Goal: Task Accomplishment & Management: Manage account settings

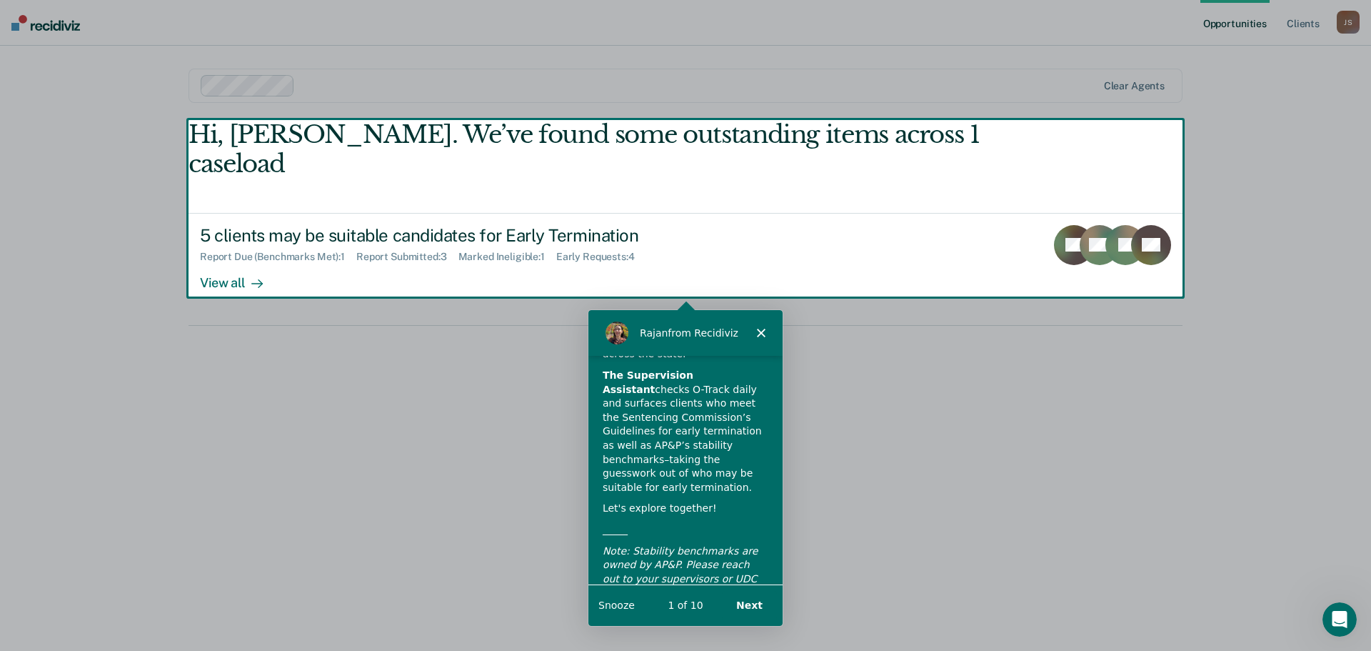
scroll to position [99, 0]
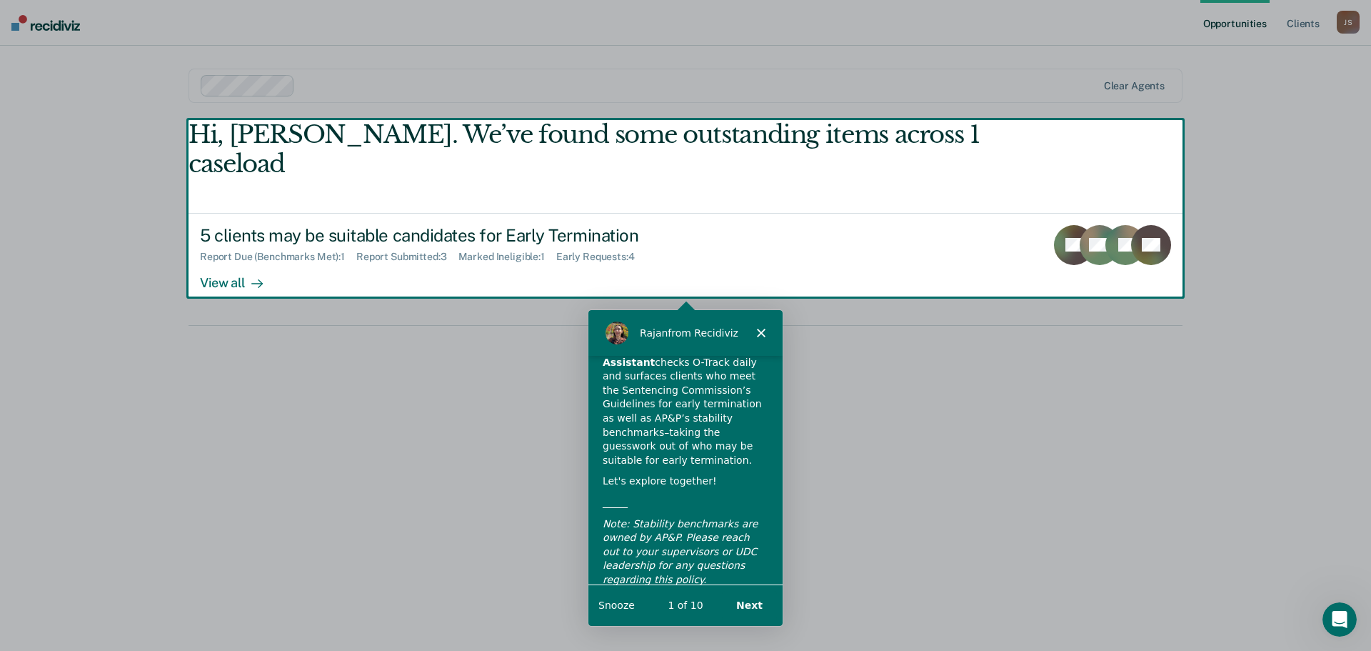
click at [751, 599] on button "Next" at bounding box center [748, 603] width 55 height 29
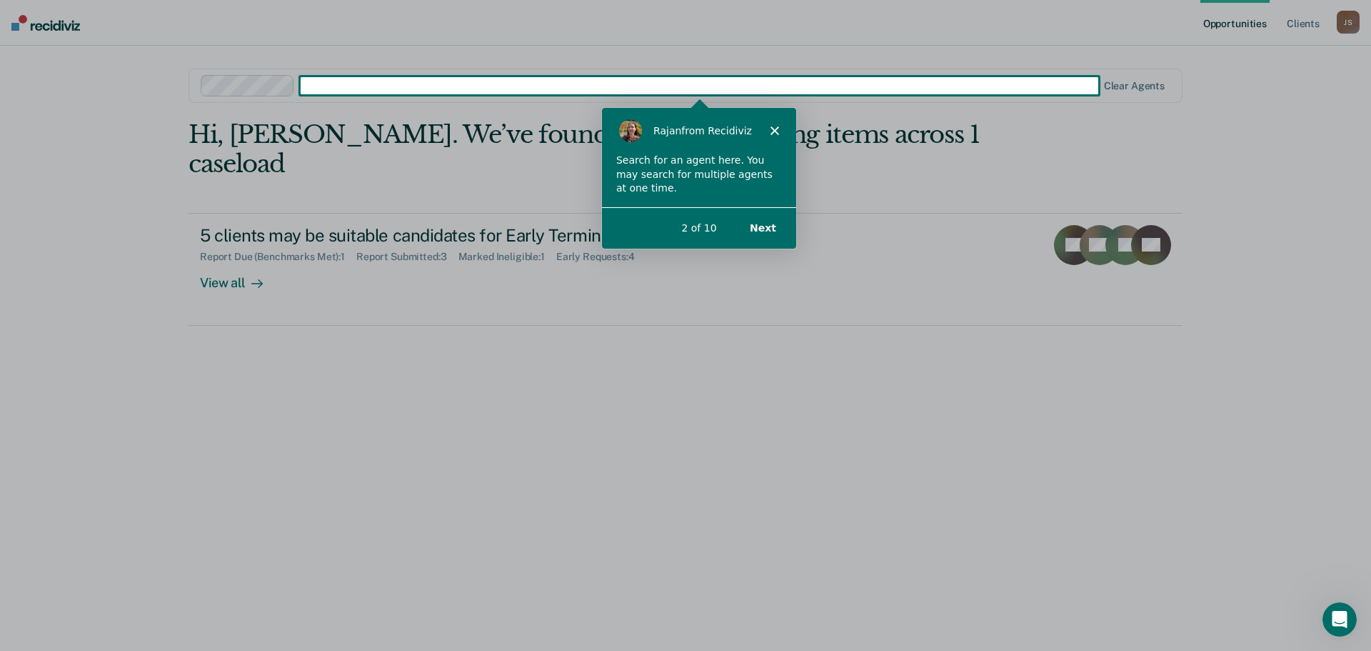
scroll to position [0, 0]
click at [768, 229] on button "Next" at bounding box center [762, 226] width 55 height 29
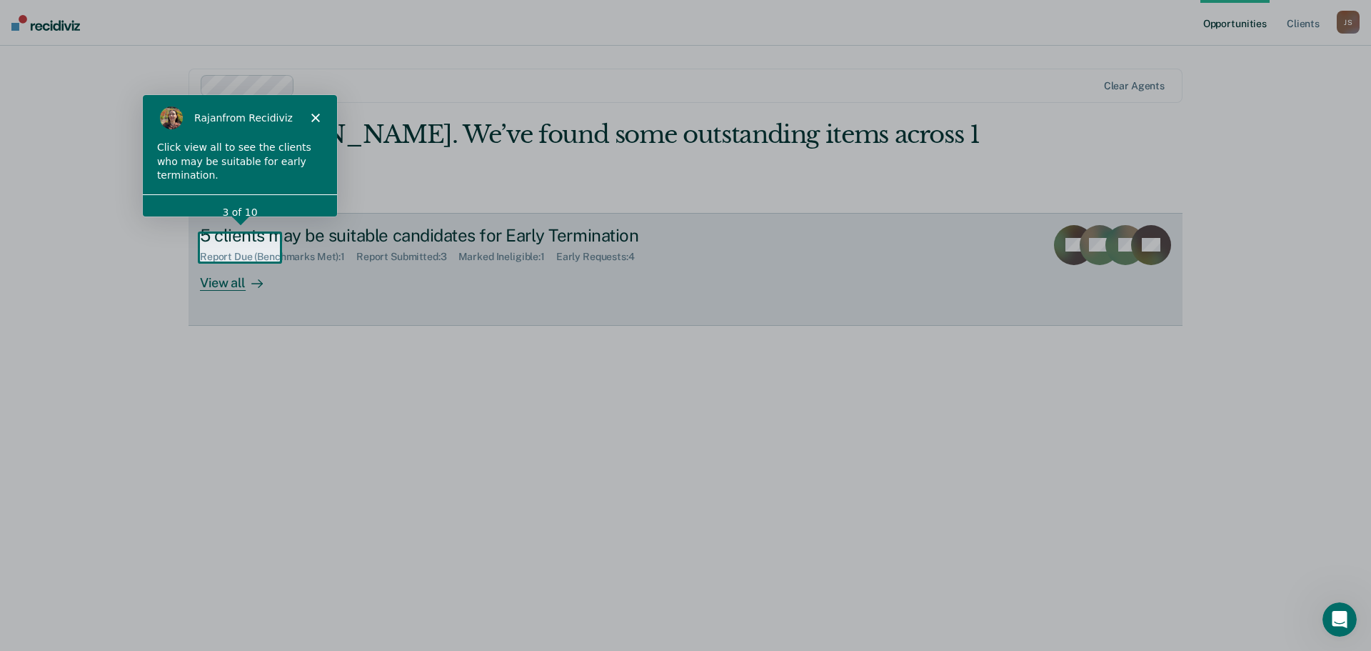
click at [232, 263] on div "View all" at bounding box center [240, 277] width 80 height 28
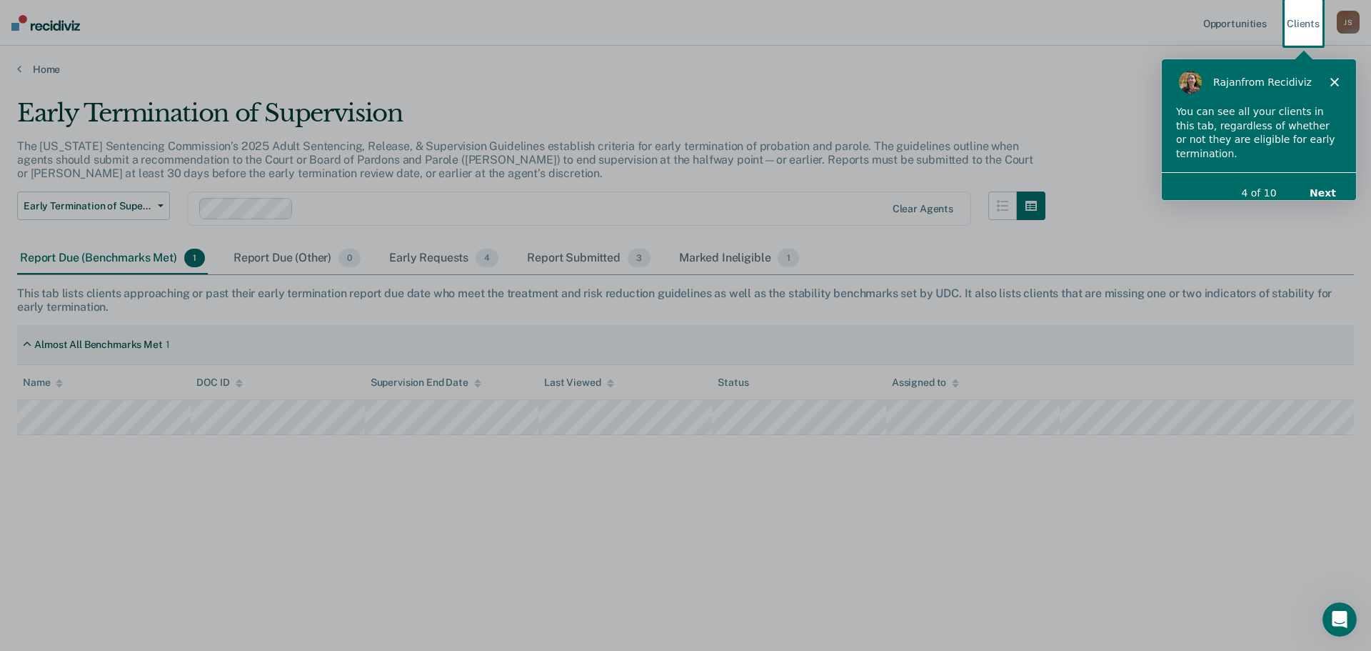
click at [1321, 177] on button "Next" at bounding box center [1322, 191] width 55 height 29
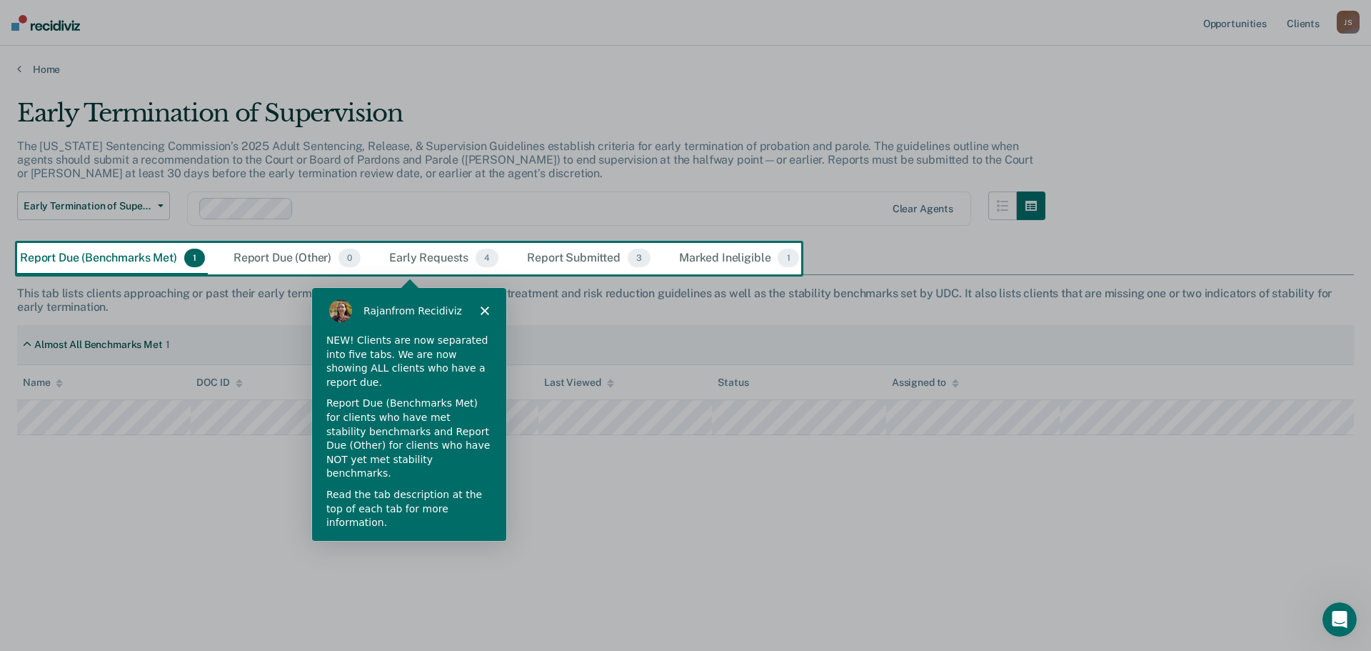
click at [470, 546] on button "Next" at bounding box center [472, 560] width 55 height 29
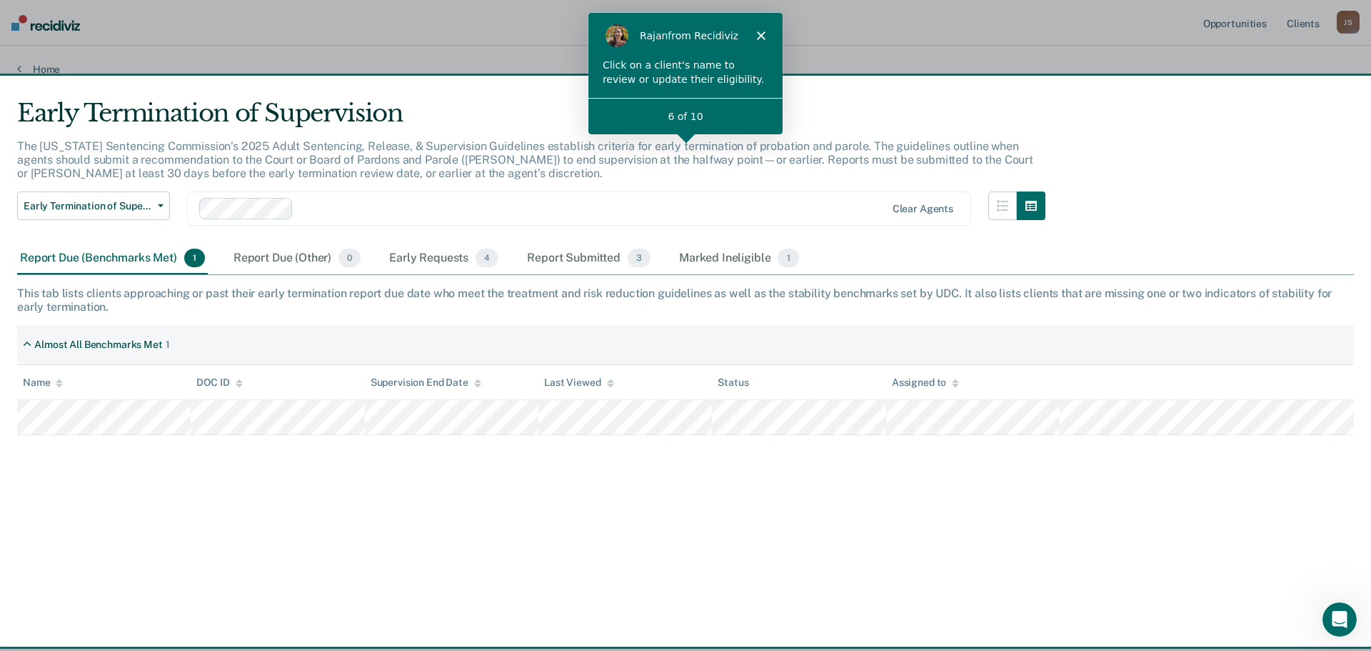
click at [734, 116] on div "6 of 10" at bounding box center [685, 116] width 194 height 15
click at [358, 262] on span "0" at bounding box center [350, 258] width 22 height 19
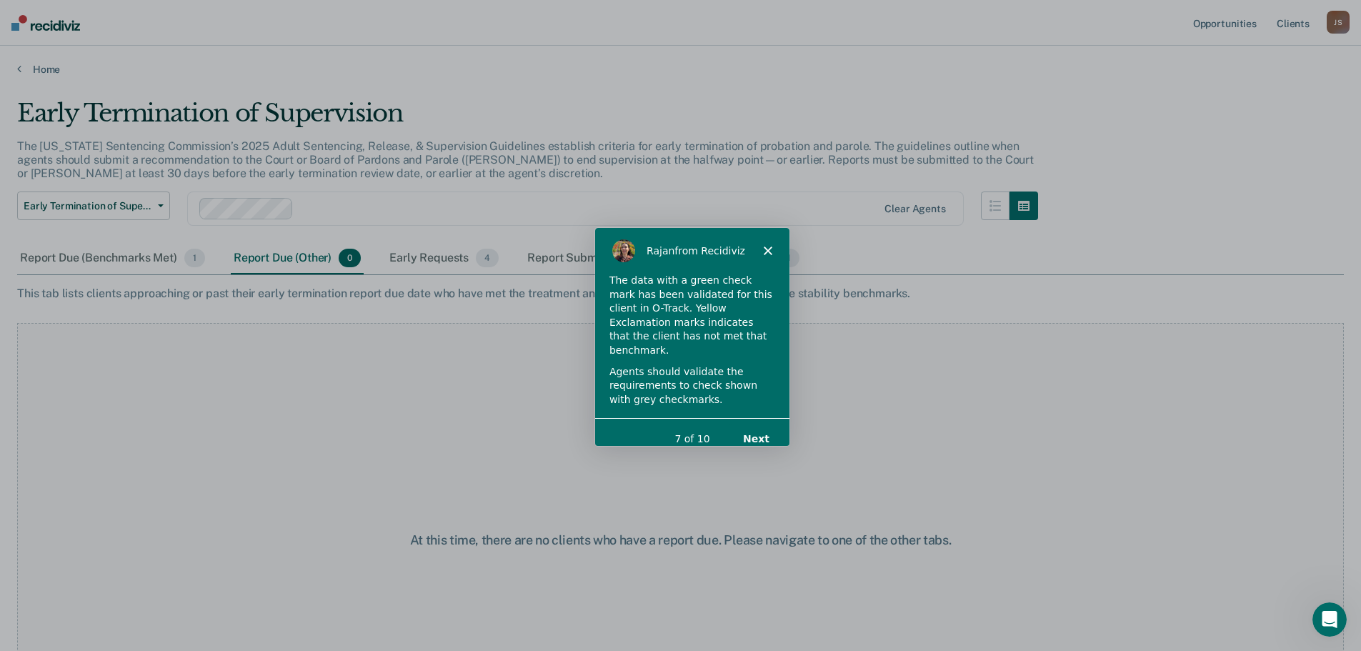
click at [748, 424] on button "Next" at bounding box center [754, 438] width 55 height 29
click at [756, 426] on button "Next" at bounding box center [754, 438] width 55 height 29
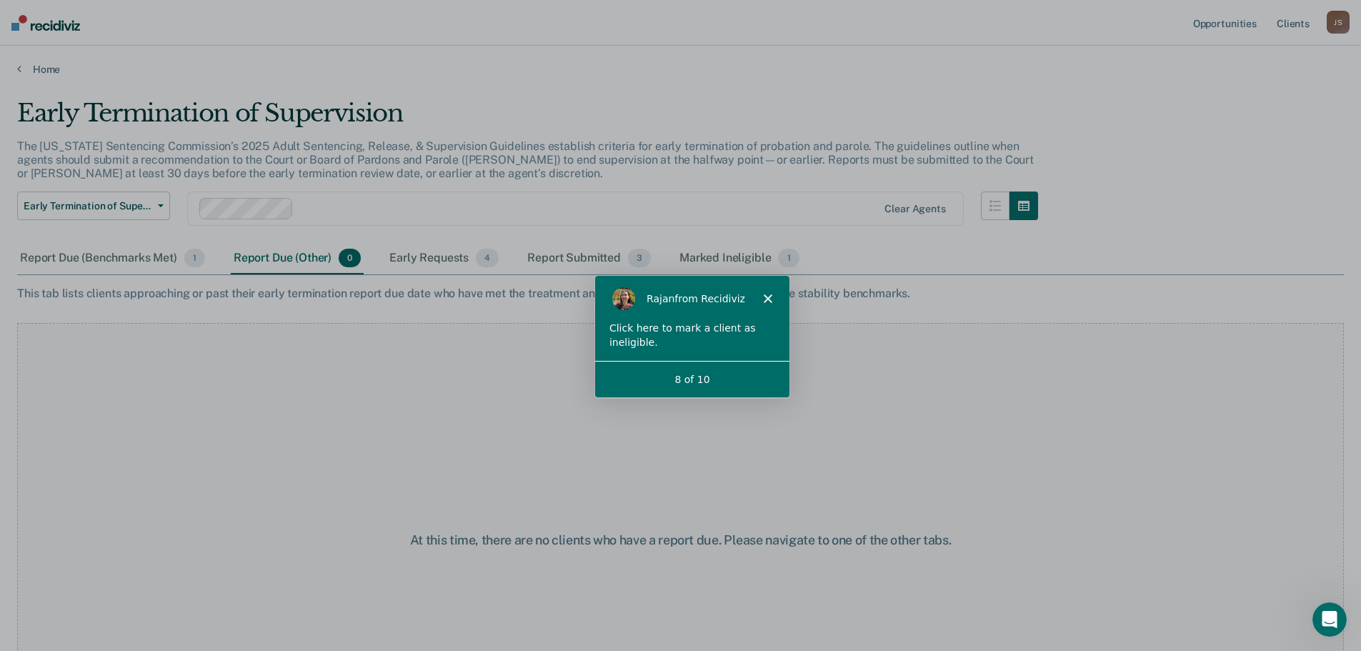
click at [767, 296] on polygon "Close" at bounding box center [766, 298] width 9 height 9
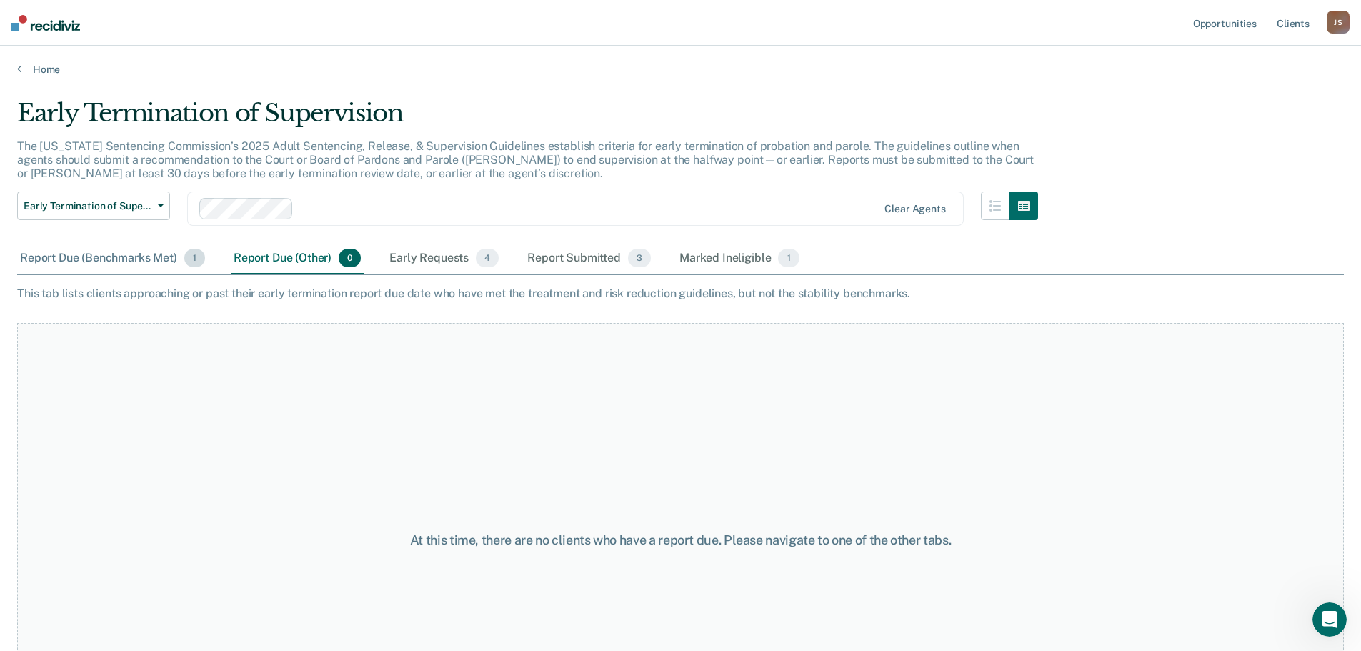
click at [140, 259] on div "Report Due (Benchmarks Met) 1" at bounding box center [112, 258] width 191 height 31
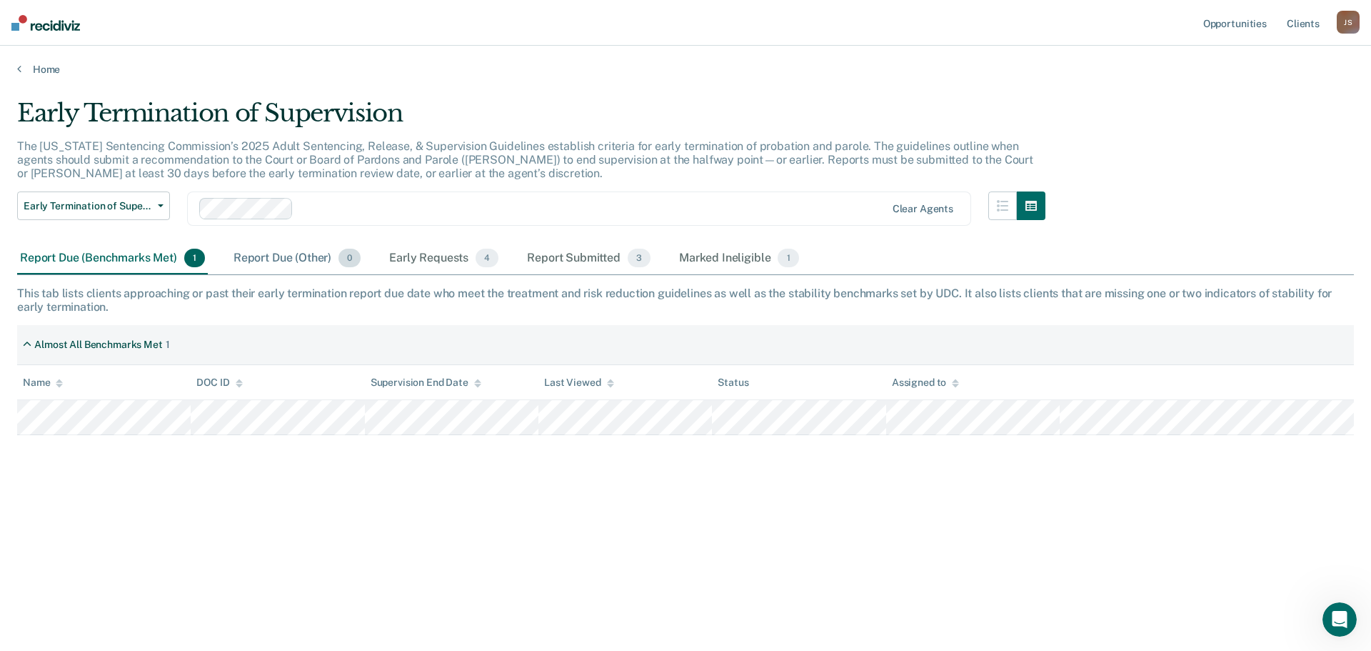
click at [279, 259] on div "Report Due (Other) 0" at bounding box center [297, 258] width 133 height 31
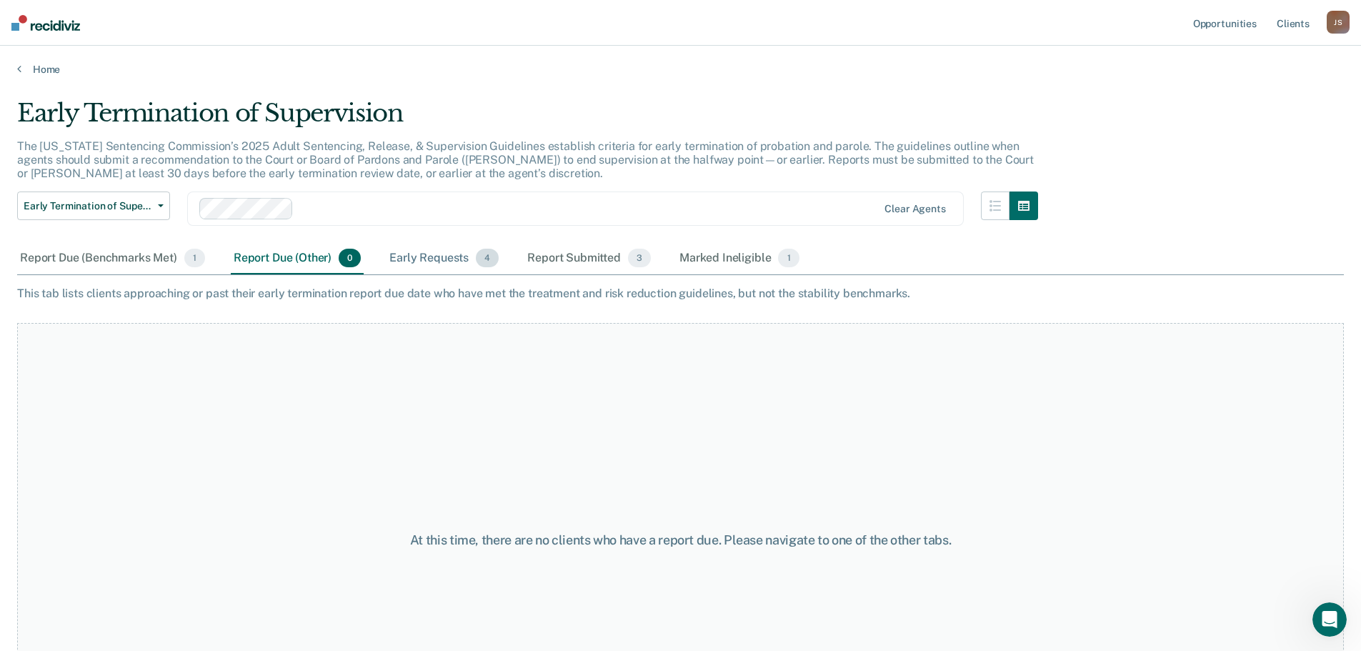
click at [446, 259] on div "Early Requests 4" at bounding box center [443, 258] width 115 height 31
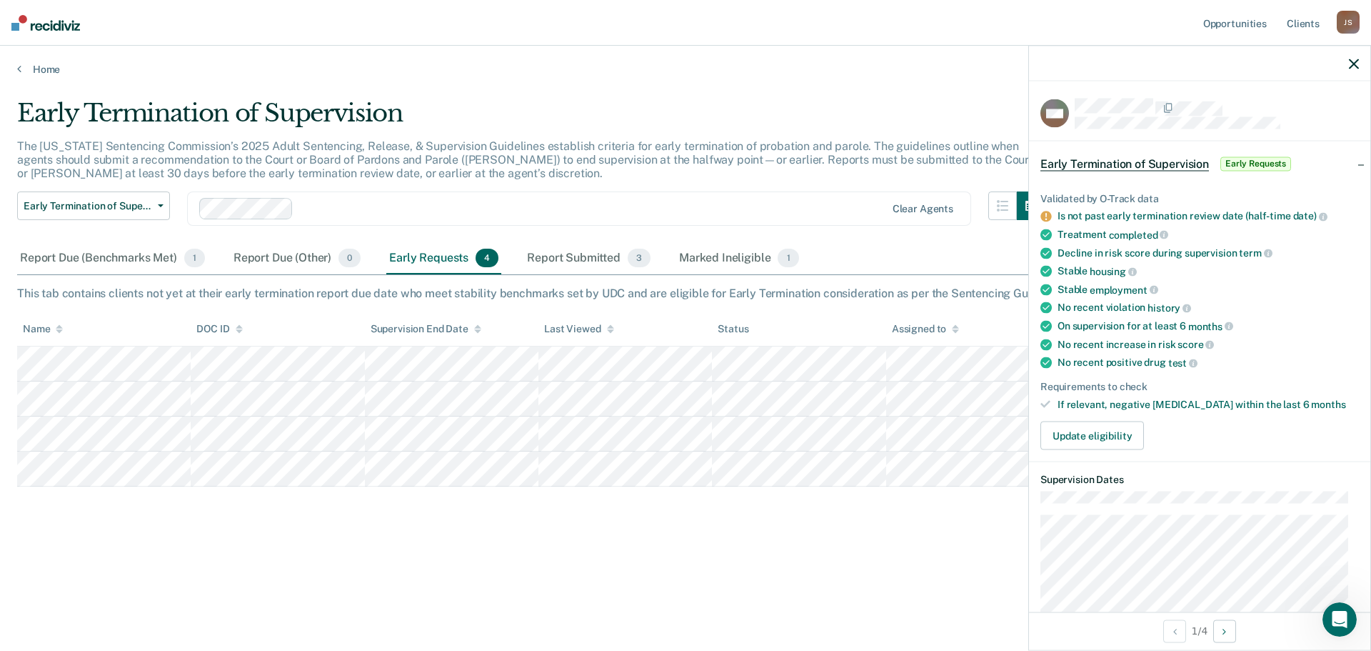
click at [1357, 64] on icon "button" at bounding box center [1354, 64] width 10 height 10
click at [1352, 69] on icon "button" at bounding box center [1354, 64] width 10 height 10
click at [1350, 67] on icon "button" at bounding box center [1354, 64] width 10 height 10
click at [1351, 71] on div at bounding box center [1199, 64] width 341 height 36
click at [1362, 65] on div at bounding box center [1199, 64] width 341 height 36
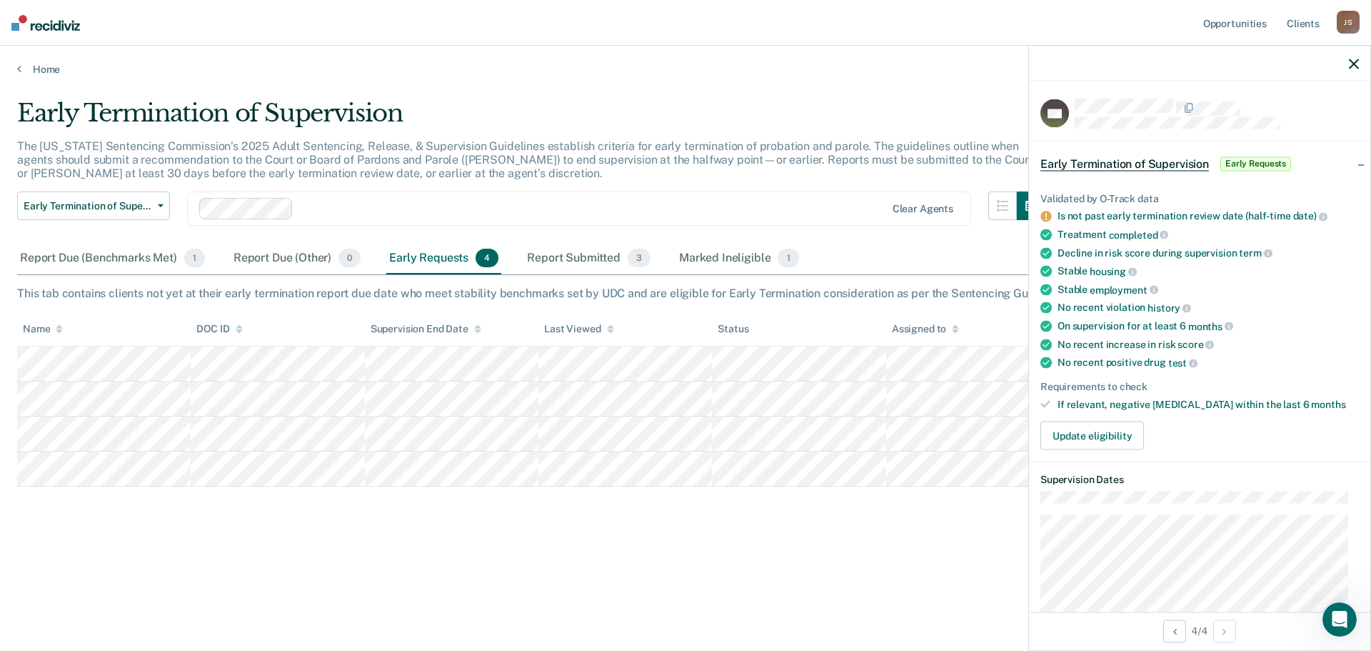
click at [1348, 64] on div at bounding box center [1199, 64] width 341 height 36
click at [1351, 63] on icon "button" at bounding box center [1354, 64] width 10 height 10
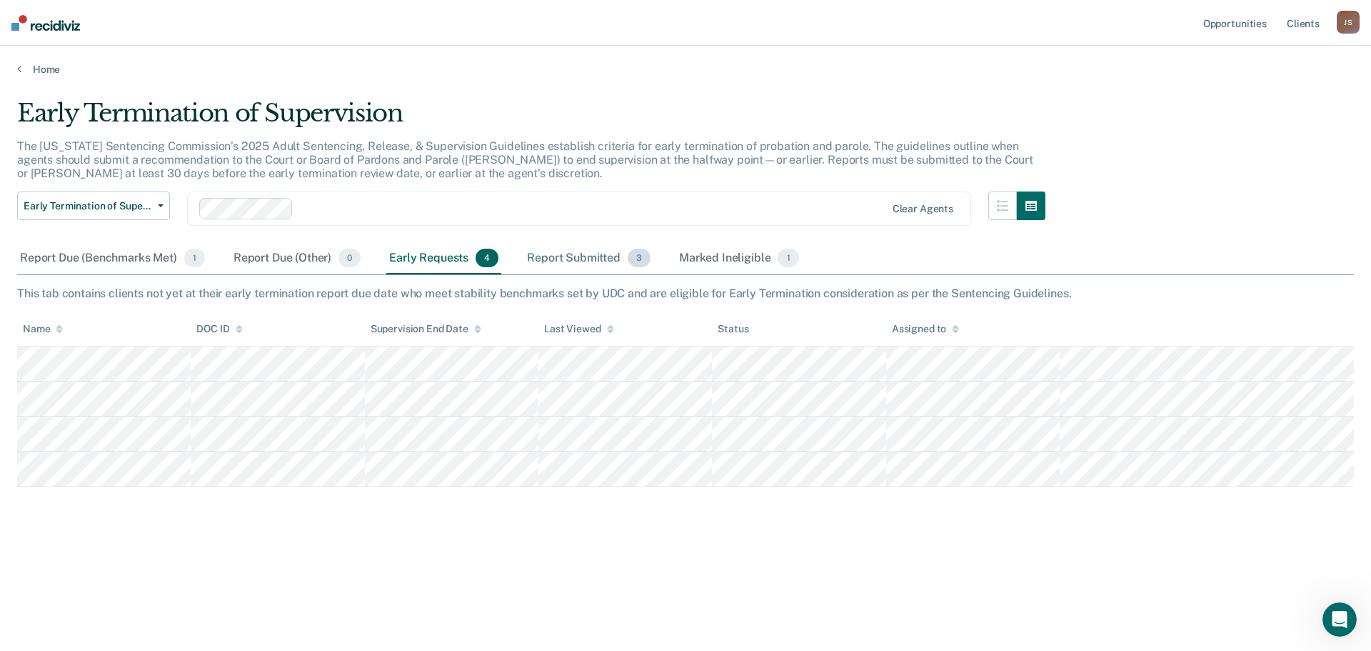
click at [618, 257] on div "Report Submitted 3" at bounding box center [588, 258] width 129 height 31
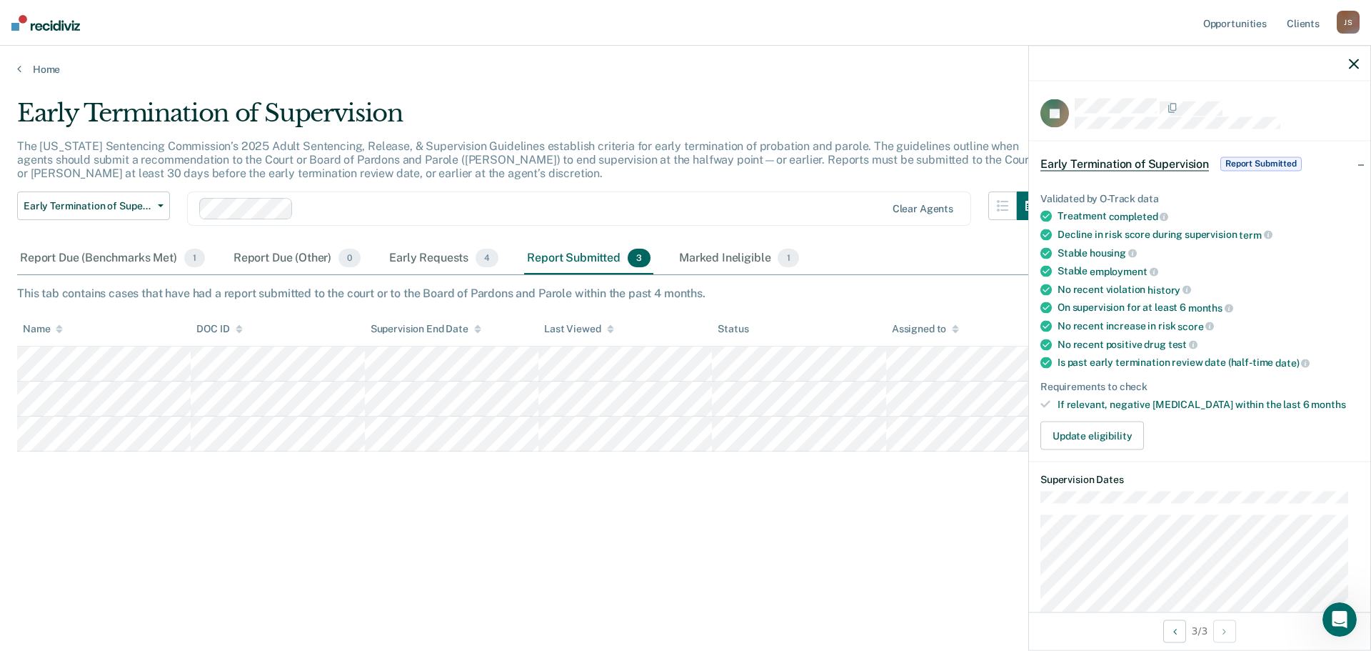
click at [1354, 61] on icon "button" at bounding box center [1354, 64] width 10 height 10
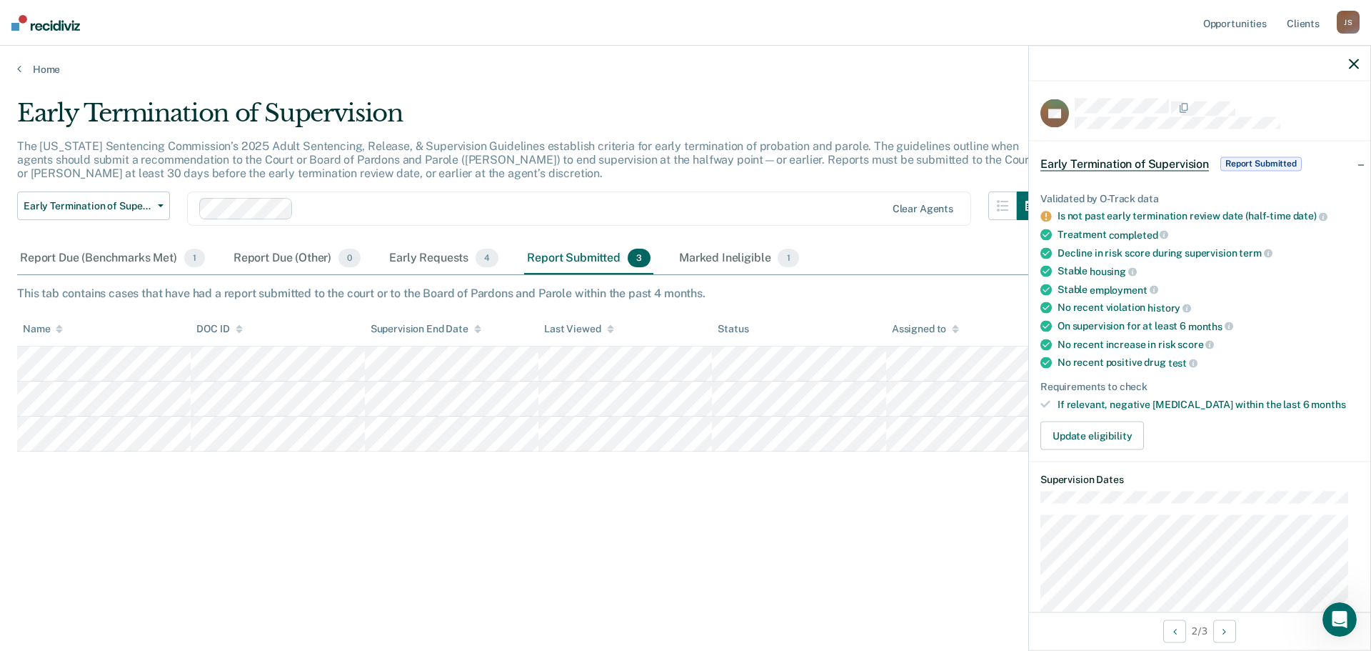
click at [1358, 66] on icon "button" at bounding box center [1354, 64] width 10 height 10
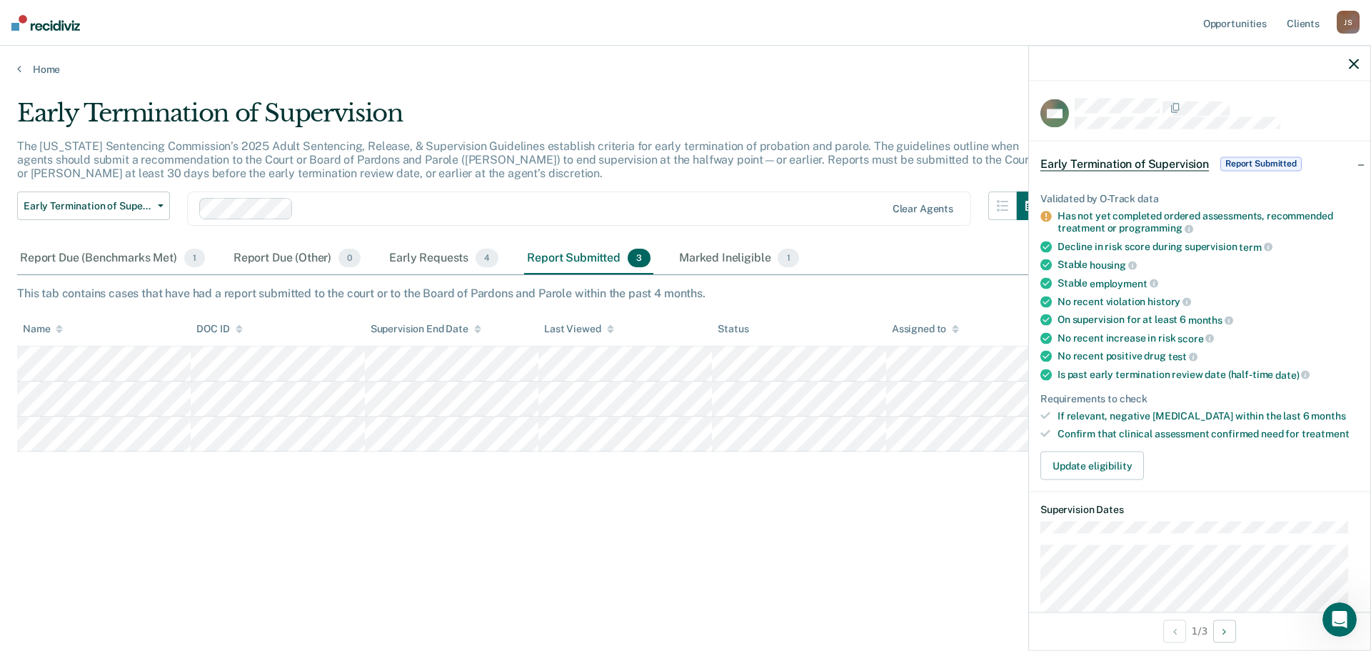
click at [1355, 64] on icon "button" at bounding box center [1354, 64] width 10 height 10
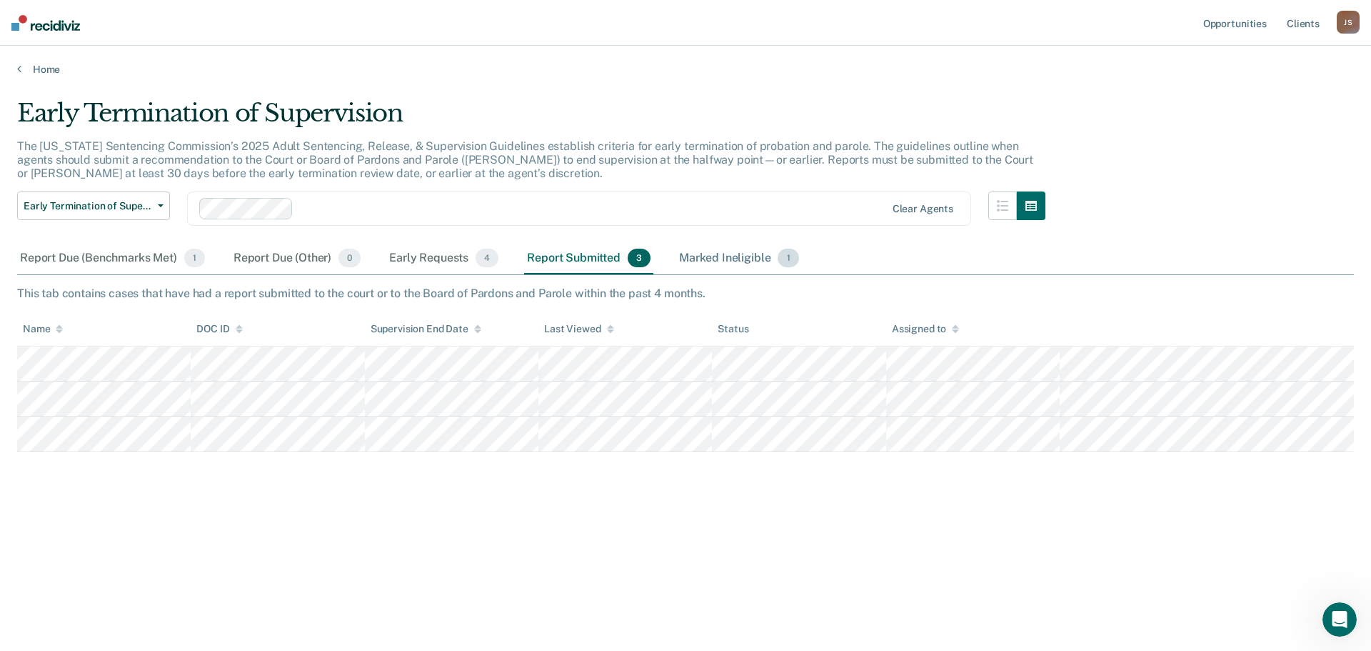
click at [718, 256] on div "Marked Ineligible 1" at bounding box center [739, 258] width 126 height 31
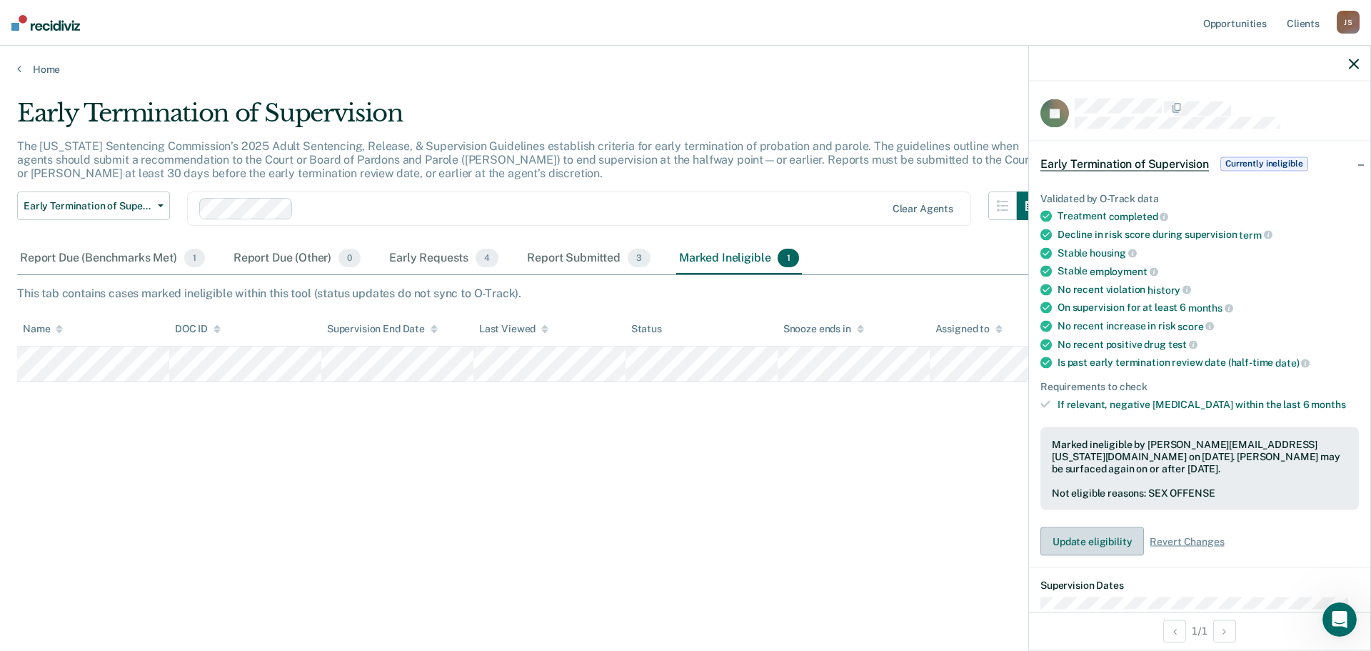
click at [1081, 540] on button "Update eligibility" at bounding box center [1093, 541] width 104 height 29
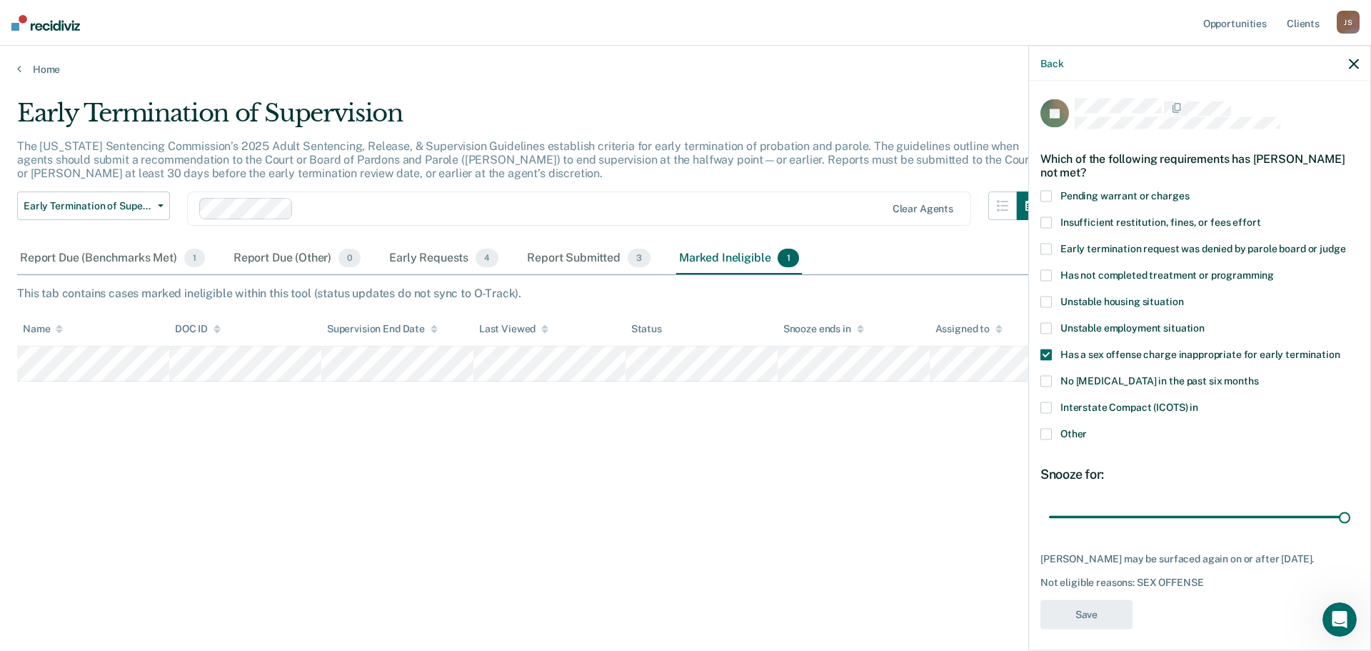
scroll to position [18, 0]
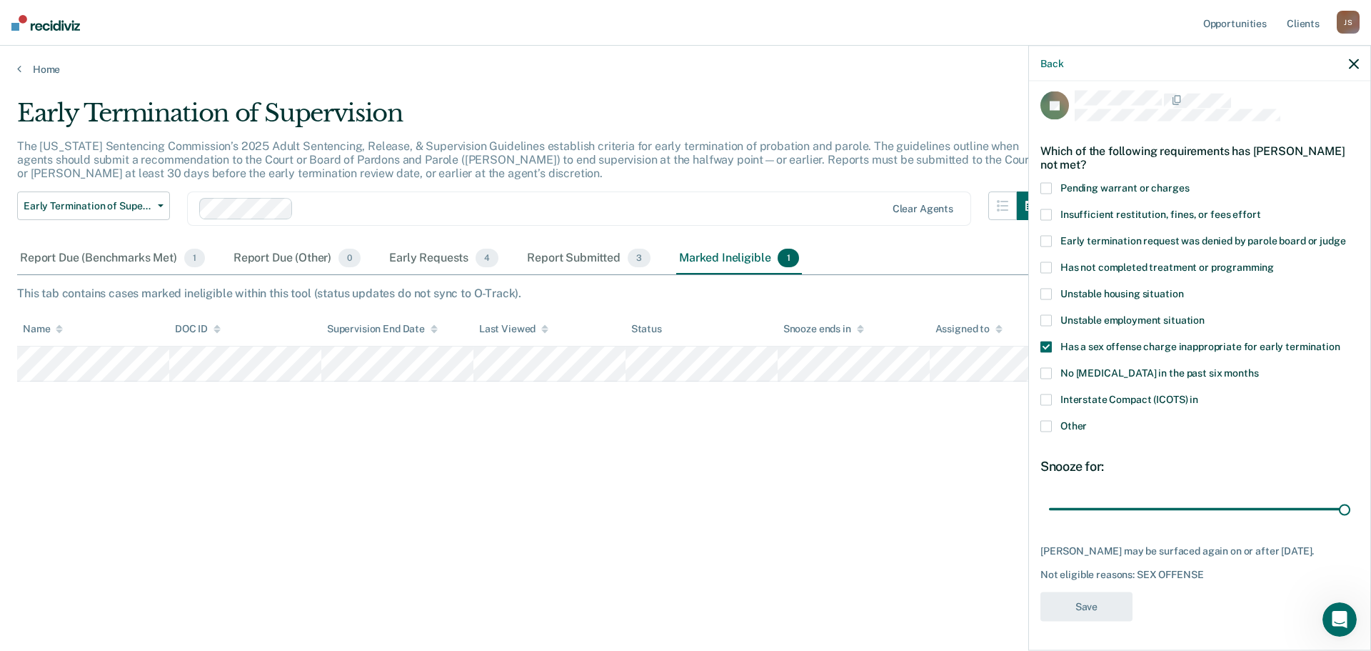
click at [1046, 341] on span at bounding box center [1046, 346] width 11 height 11
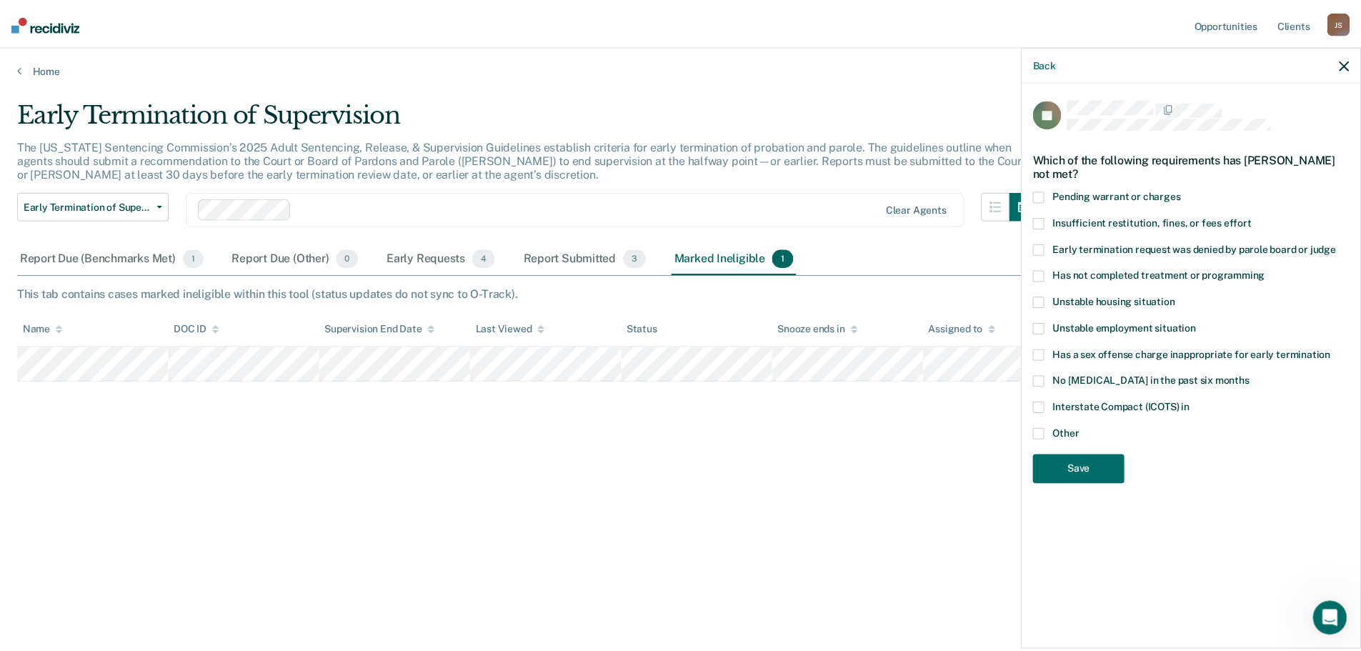
scroll to position [0, 0]
click at [1081, 471] on button "Save" at bounding box center [1087, 469] width 92 height 29
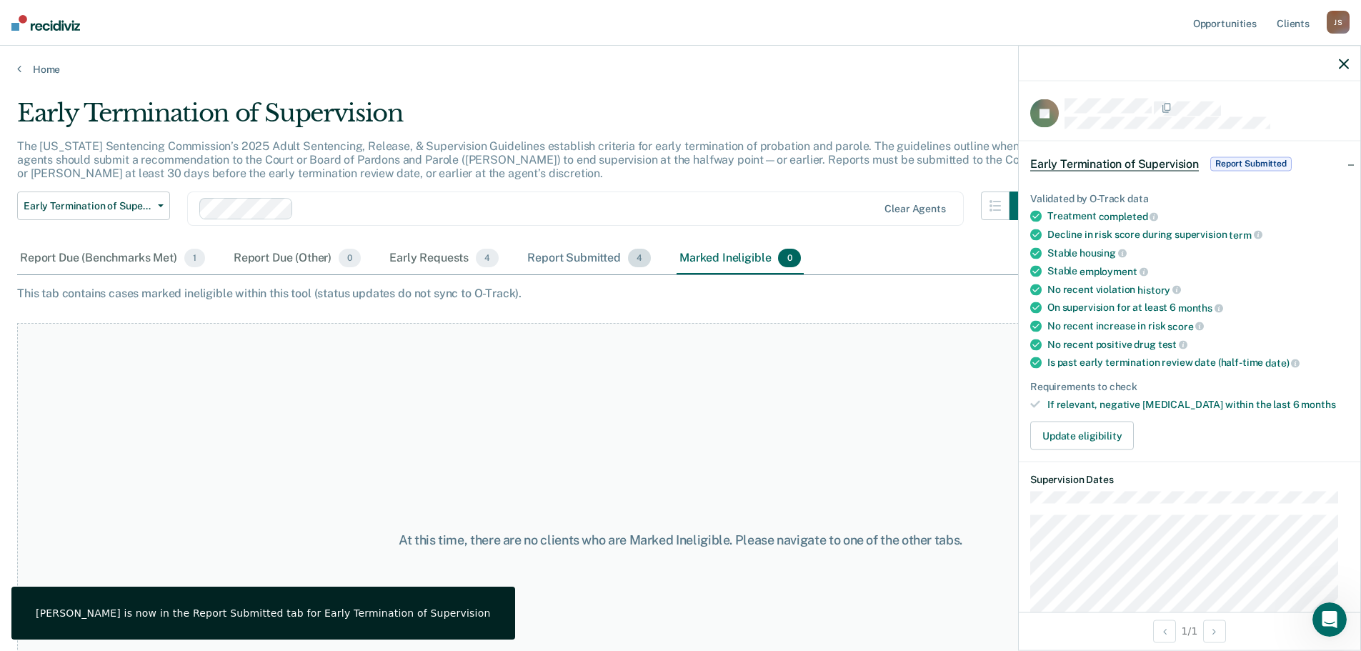
click at [575, 261] on div "Report Submitted 4" at bounding box center [588, 258] width 129 height 31
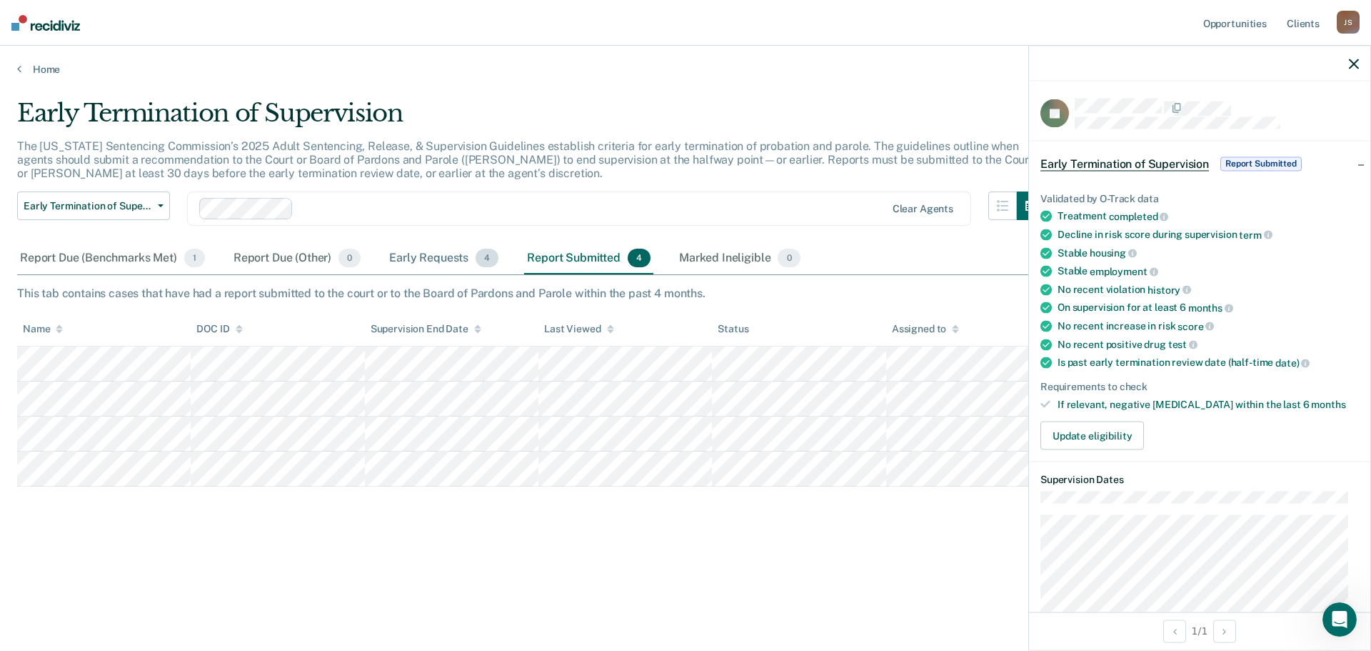
click at [439, 259] on div "Early Requests 4" at bounding box center [443, 258] width 115 height 31
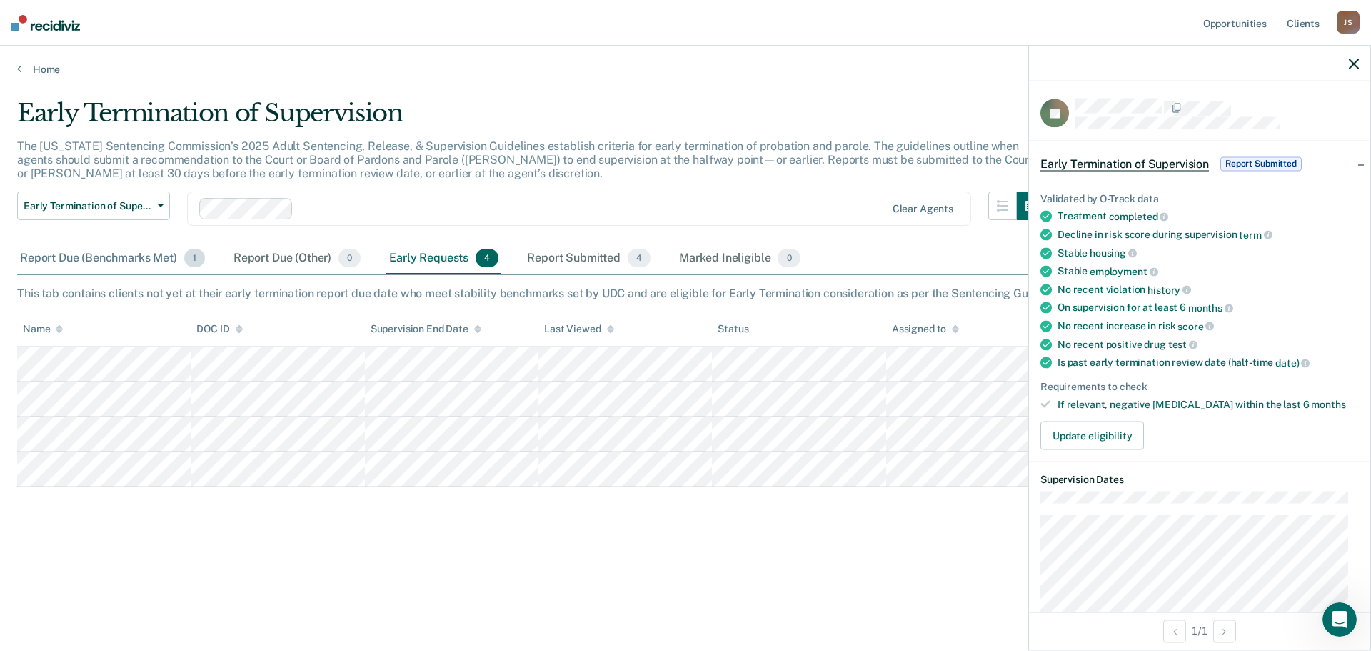
click at [186, 261] on span "1" at bounding box center [194, 258] width 21 height 19
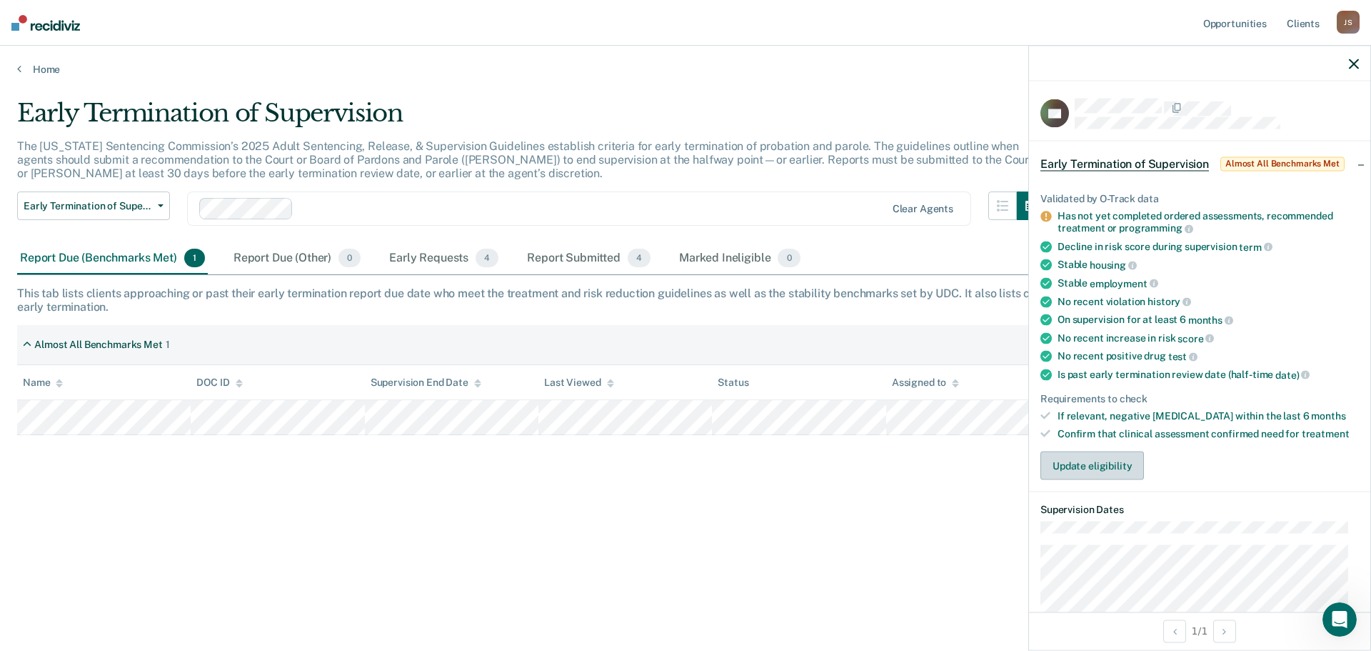
click at [1101, 461] on button "Update eligibility" at bounding box center [1093, 465] width 104 height 29
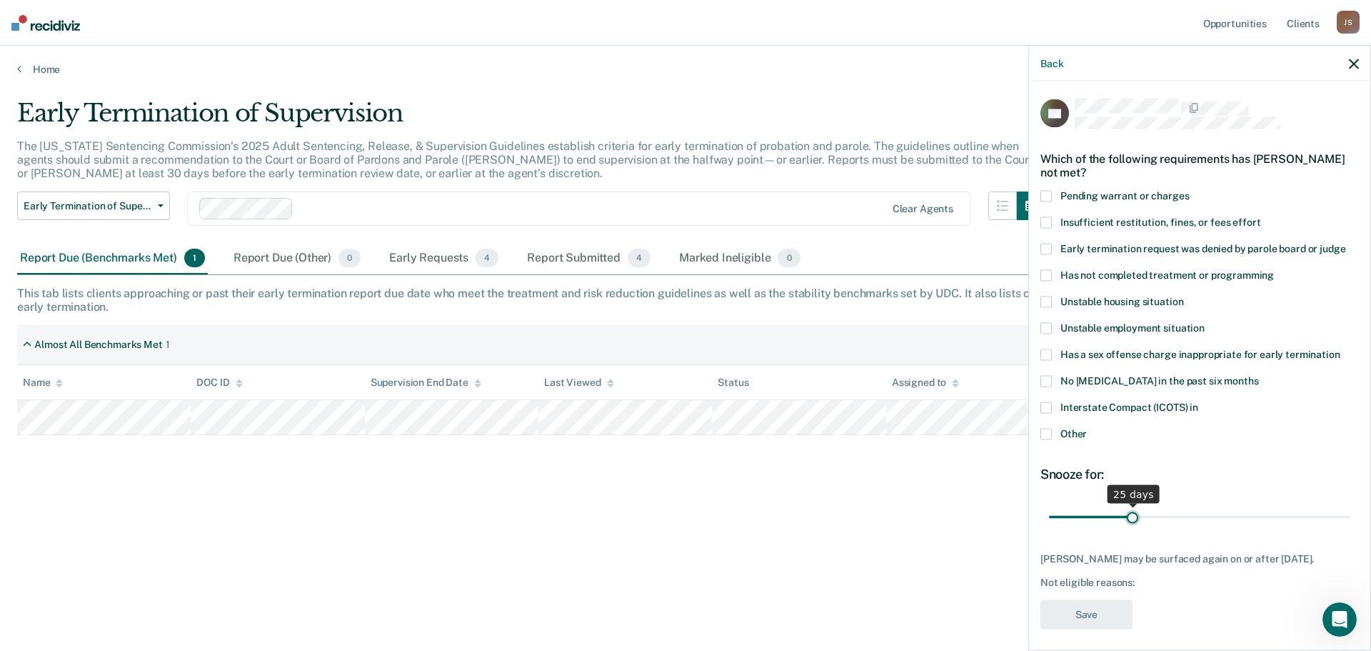
drag, startPoint x: 1146, startPoint y: 518, endPoint x: 1129, endPoint y: 517, distance: 17.2
click at [1129, 517] on input "range" at bounding box center [1199, 516] width 301 height 25
drag, startPoint x: 1133, startPoint y: 515, endPoint x: 1151, endPoint y: 513, distance: 17.2
type input "32"
click at [1151, 513] on input "range" at bounding box center [1199, 516] width 301 height 25
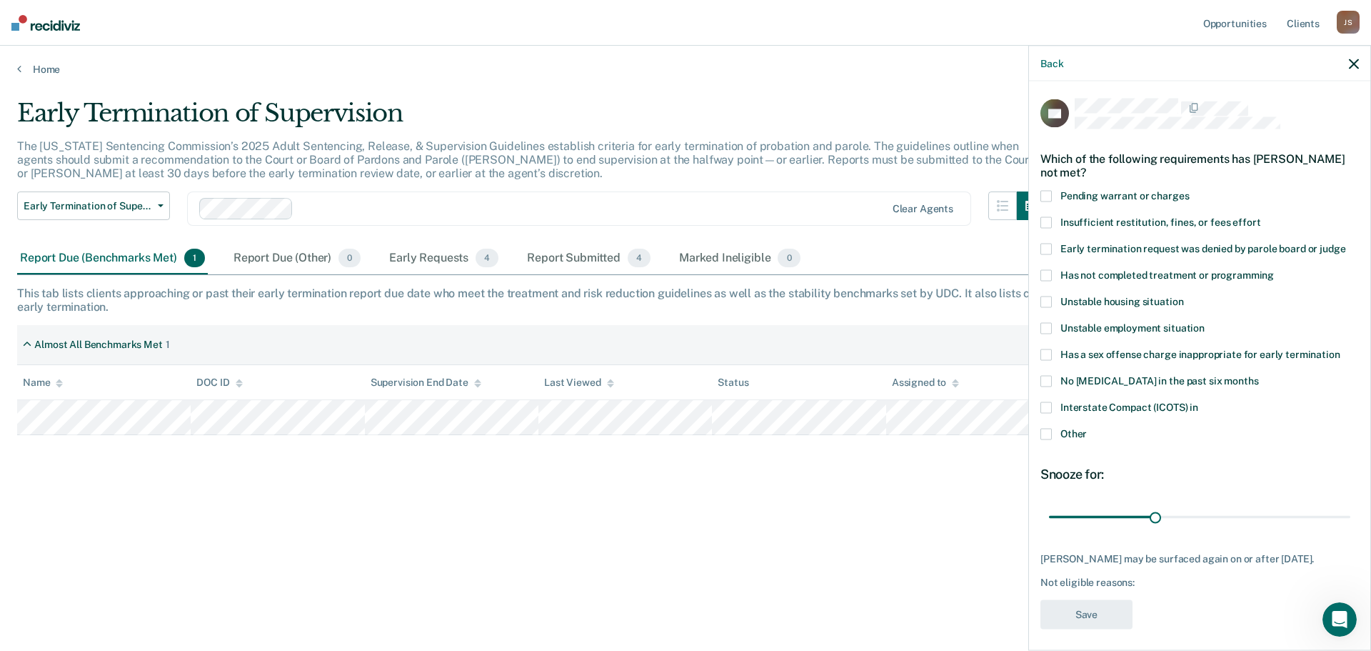
click at [1358, 62] on icon "button" at bounding box center [1354, 64] width 10 height 10
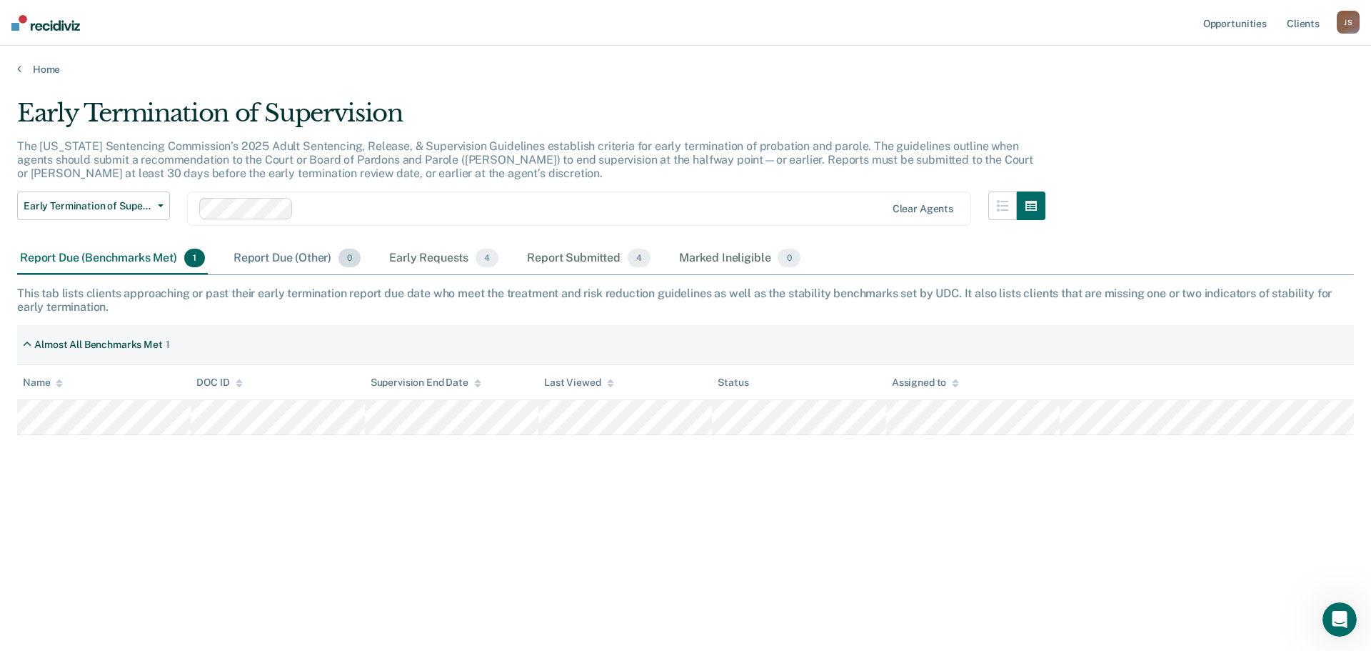
click at [274, 261] on div "Report Due (Other) 0" at bounding box center [297, 258] width 133 height 31
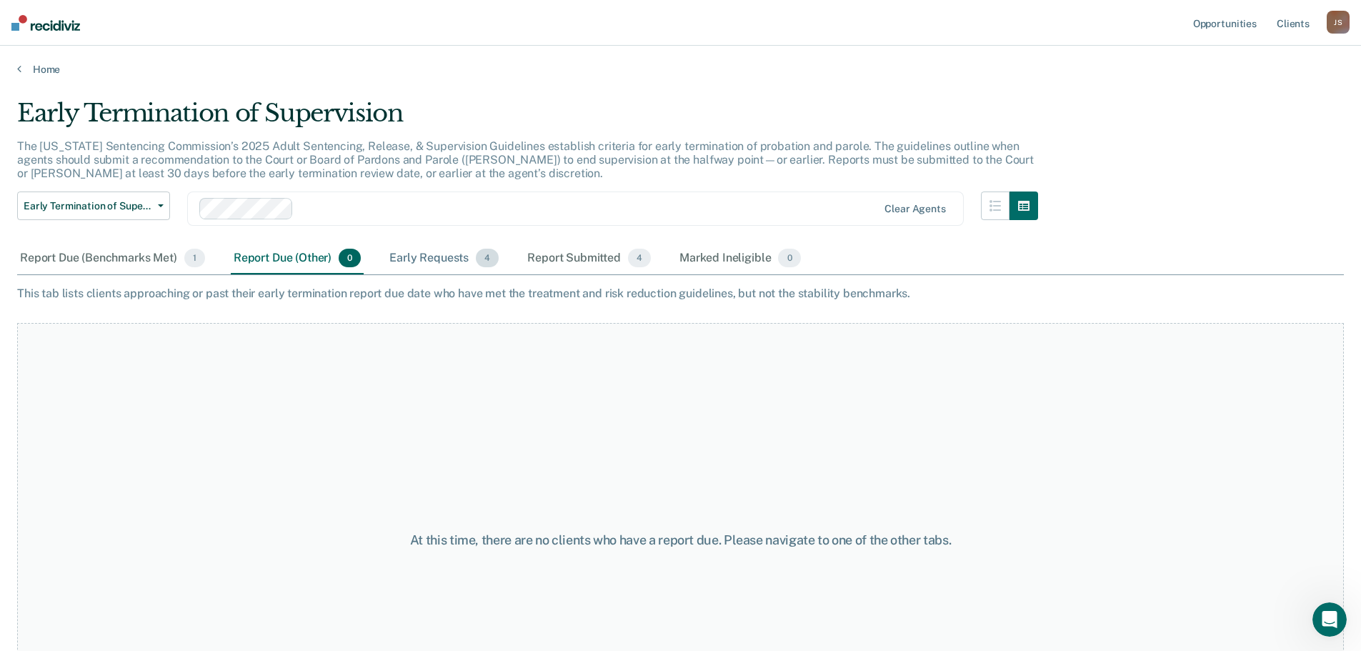
click at [428, 259] on div "Early Requests 4" at bounding box center [443, 258] width 115 height 31
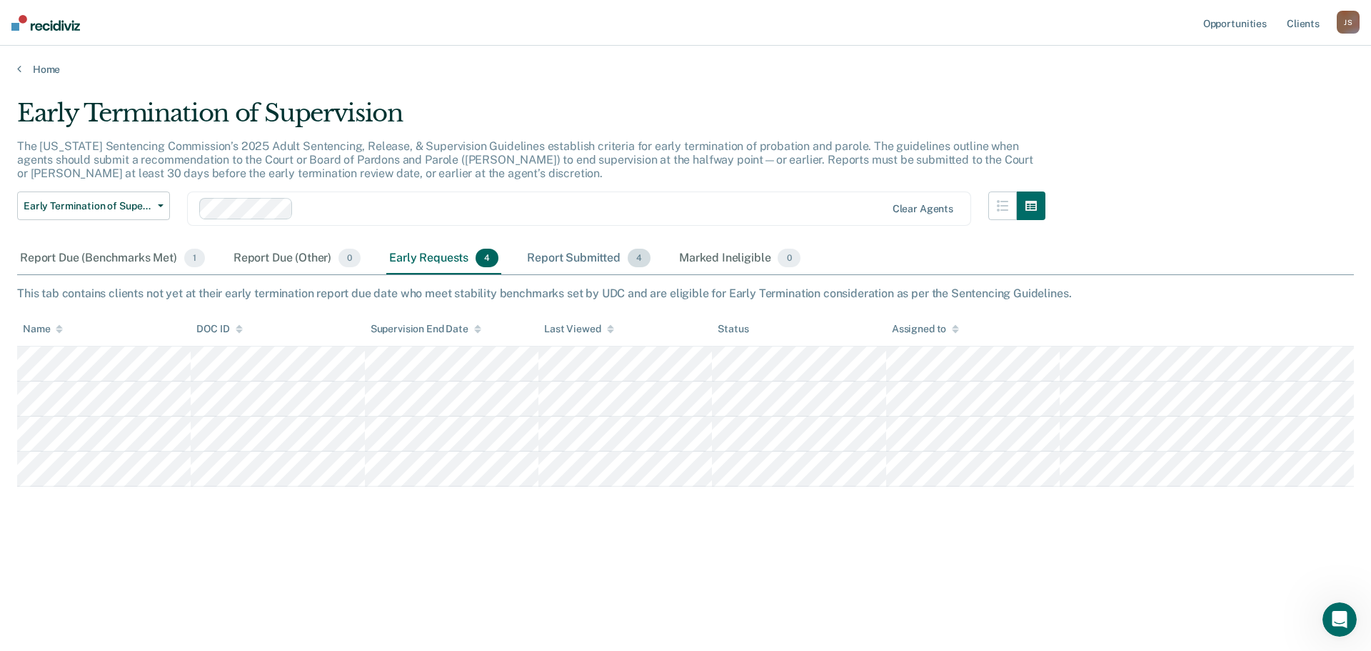
click at [586, 260] on div "Report Submitted 4" at bounding box center [588, 258] width 129 height 31
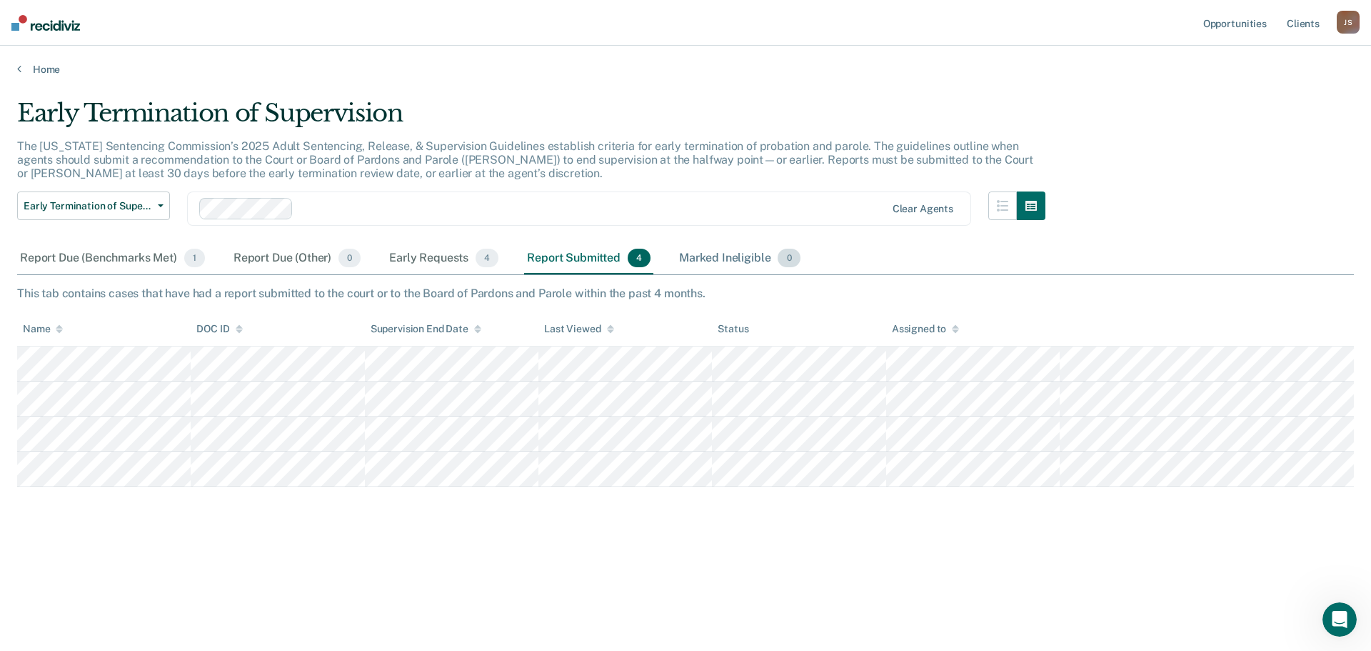
click at [721, 260] on div "Marked Ineligible 0" at bounding box center [739, 258] width 127 height 31
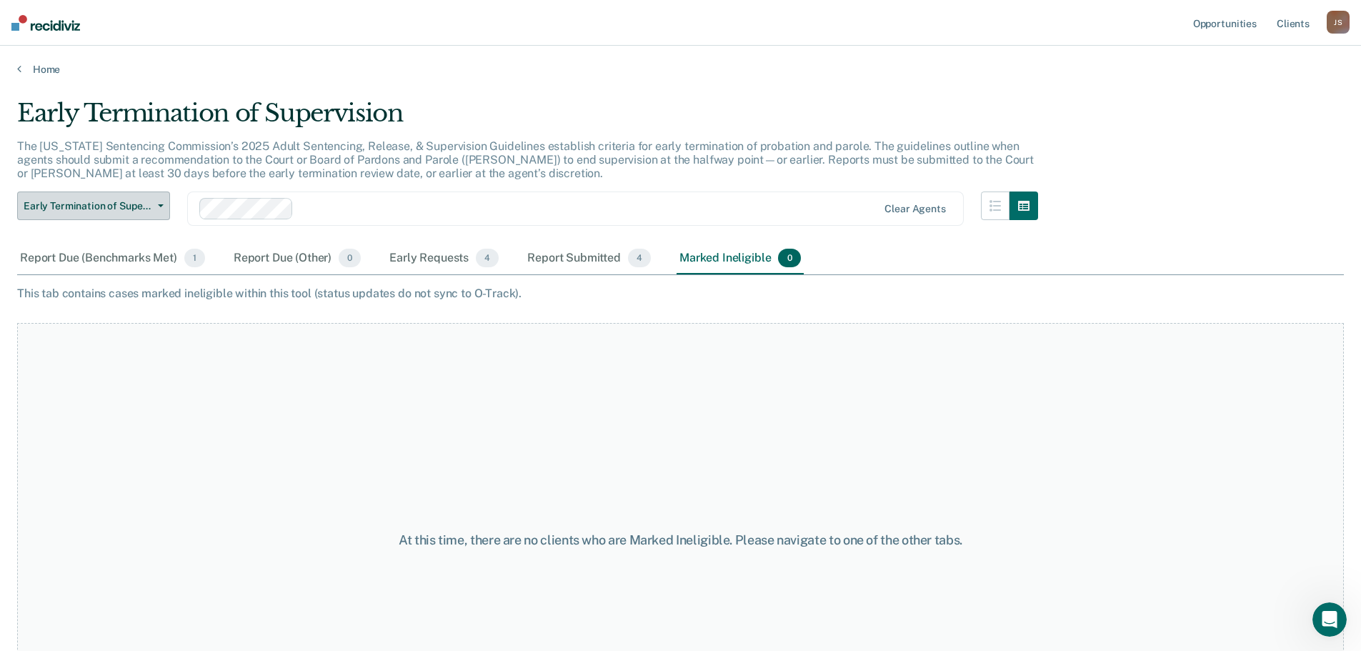
click at [159, 205] on icon "button" at bounding box center [161, 205] width 6 height 3
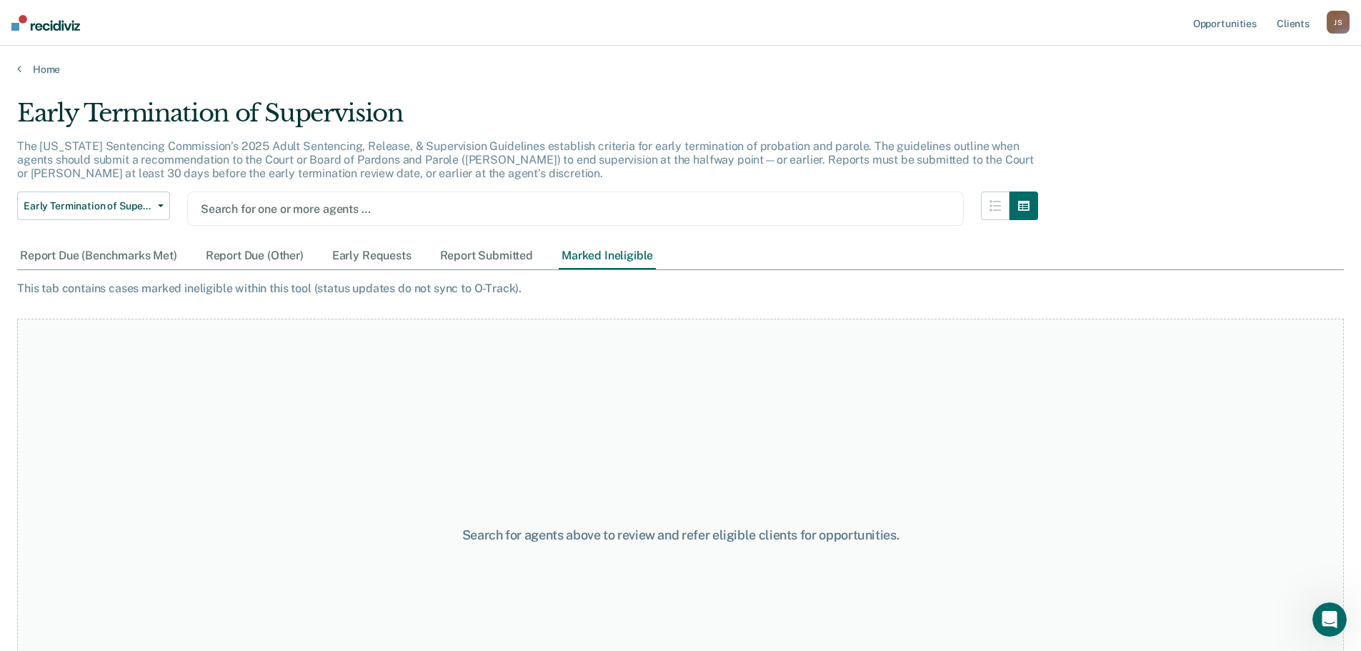
click at [1335, 22] on div "J S" at bounding box center [1337, 22] width 23 height 23
click at [1240, 90] on link "Log Out" at bounding box center [1280, 94] width 115 height 12
